Goal: Navigation & Orientation: Find specific page/section

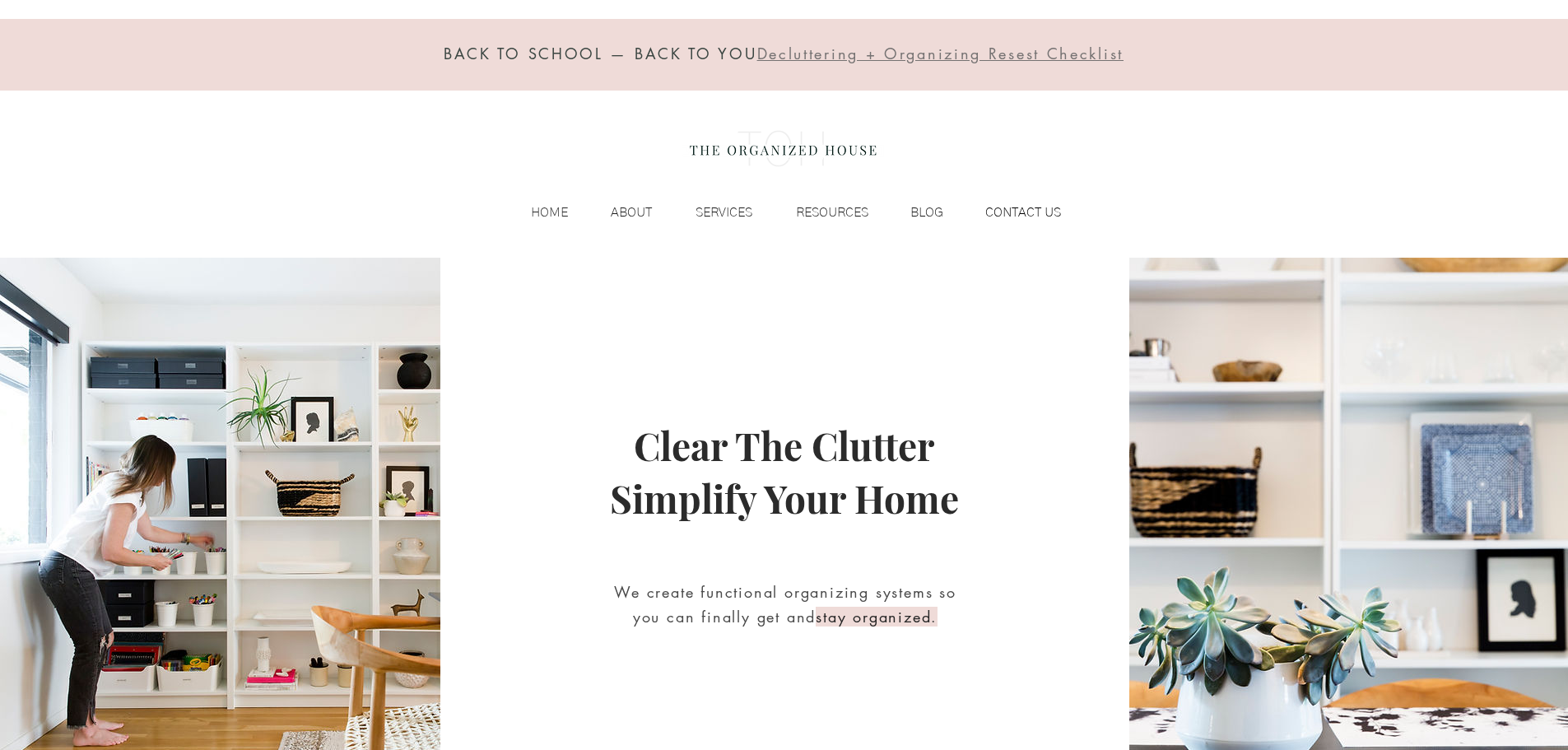
click at [1047, 215] on p "CONTACT US" at bounding box center [1023, 212] width 92 height 25
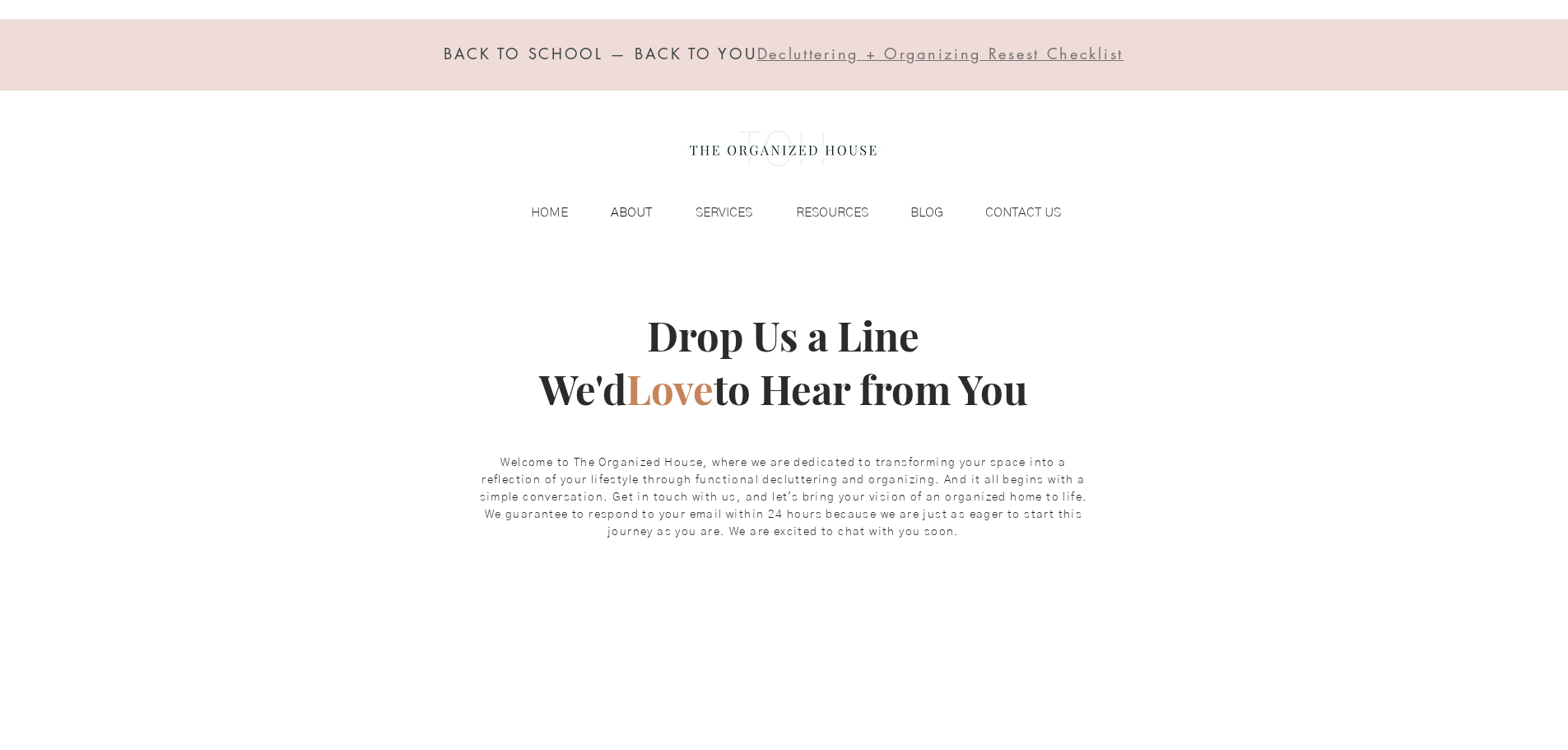
click at [619, 202] on p "ABOUT" at bounding box center [632, 212] width 58 height 25
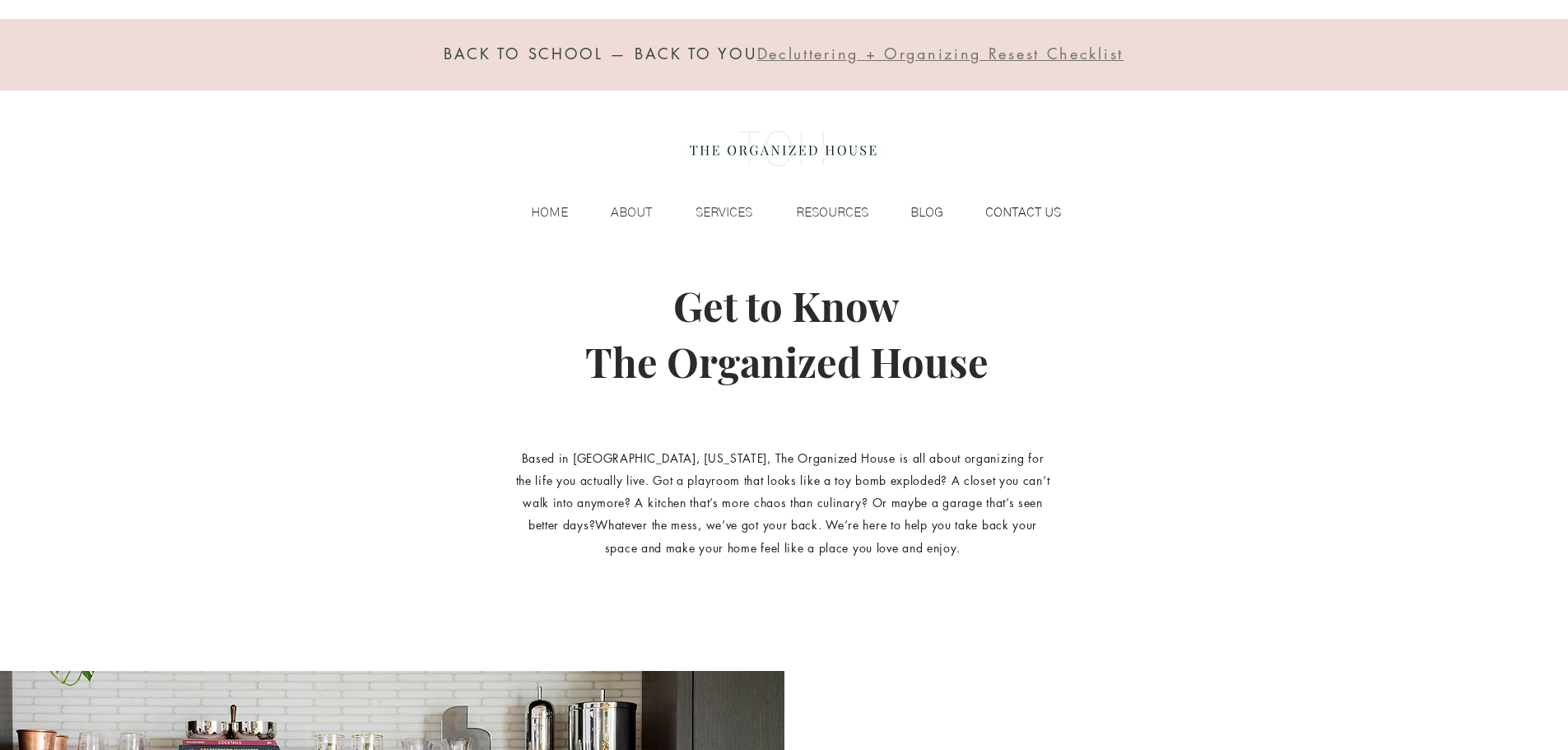
click at [1031, 211] on p "CONTACT US" at bounding box center [1023, 212] width 92 height 25
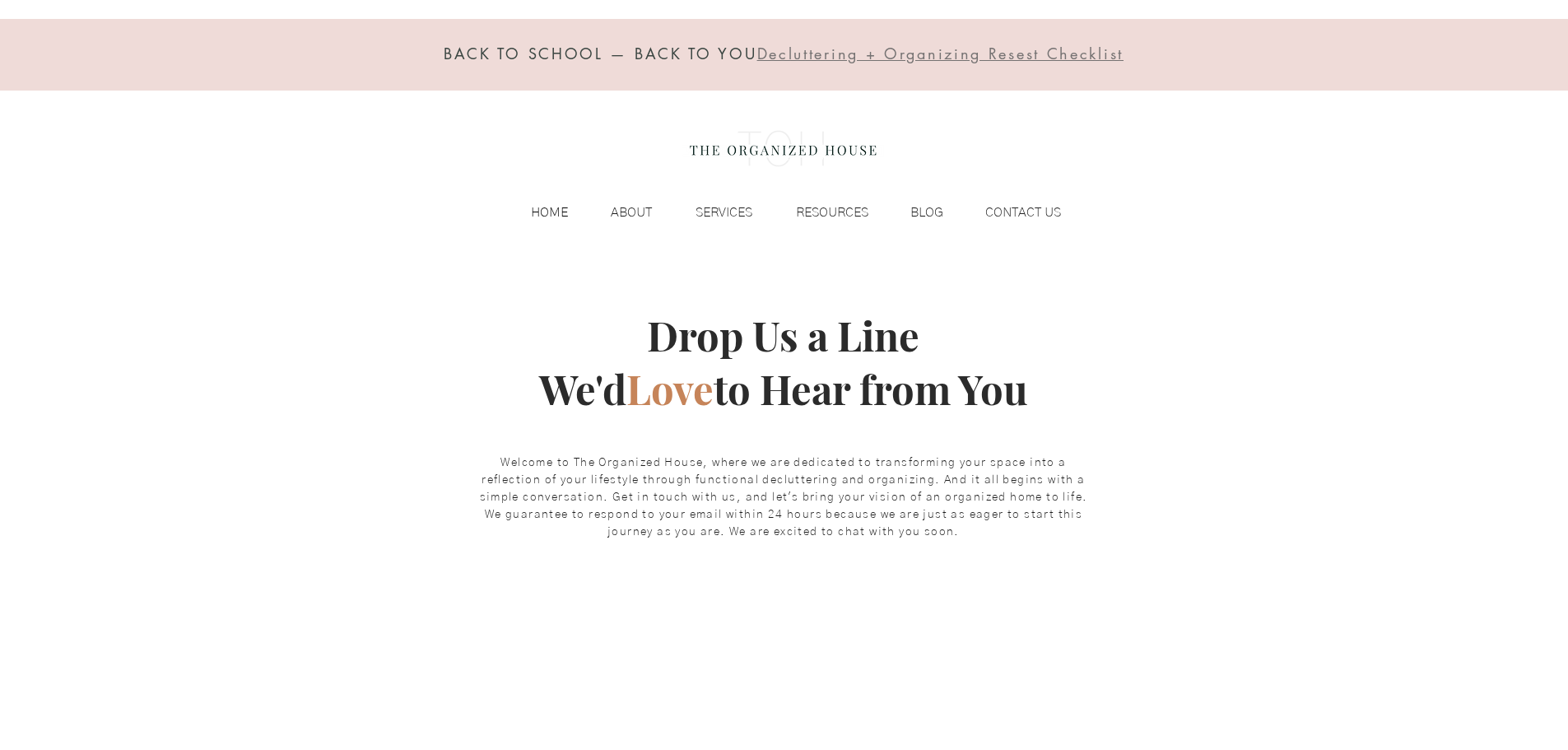
click at [560, 211] on p "HOME" at bounding box center [549, 212] width 53 height 25
